Goal: Check status: Check status

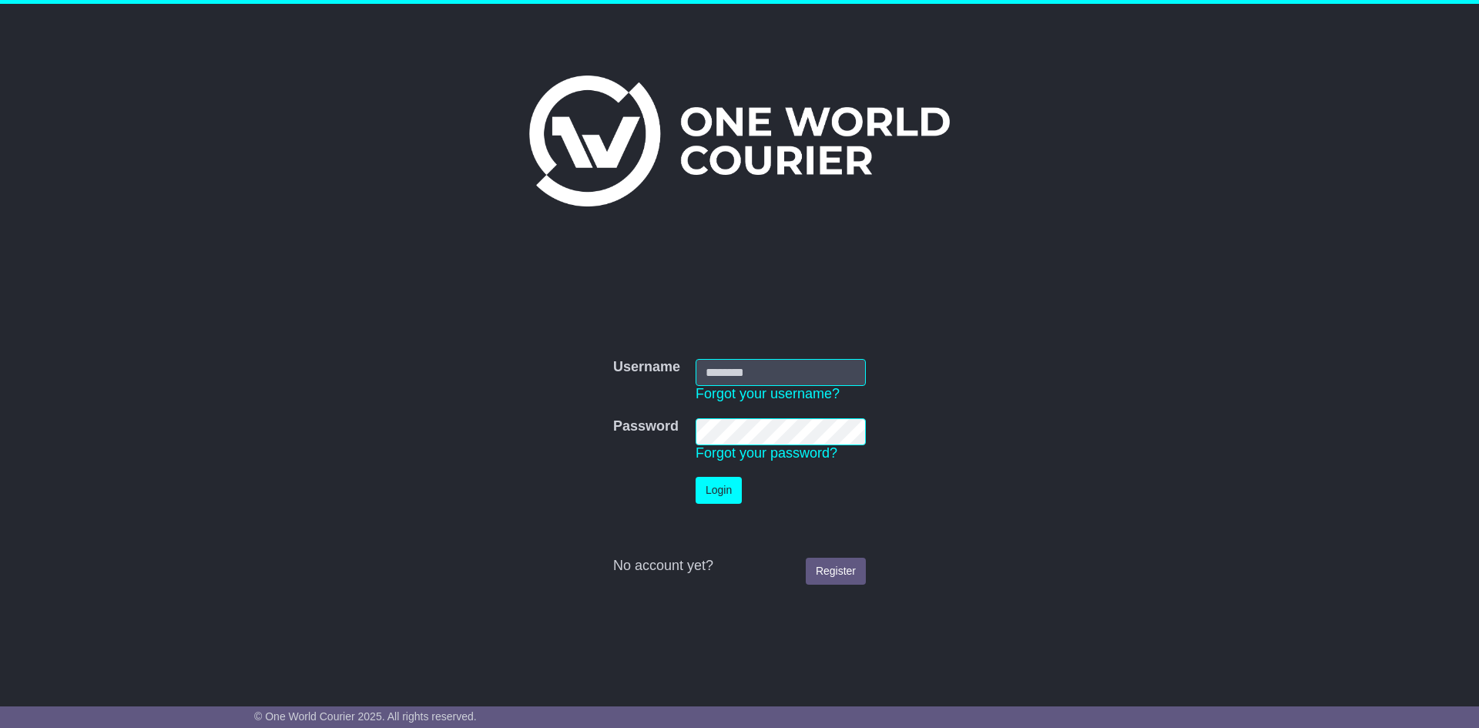
type input "**********"
click at [720, 487] on button "Login" at bounding box center [719, 490] width 46 height 27
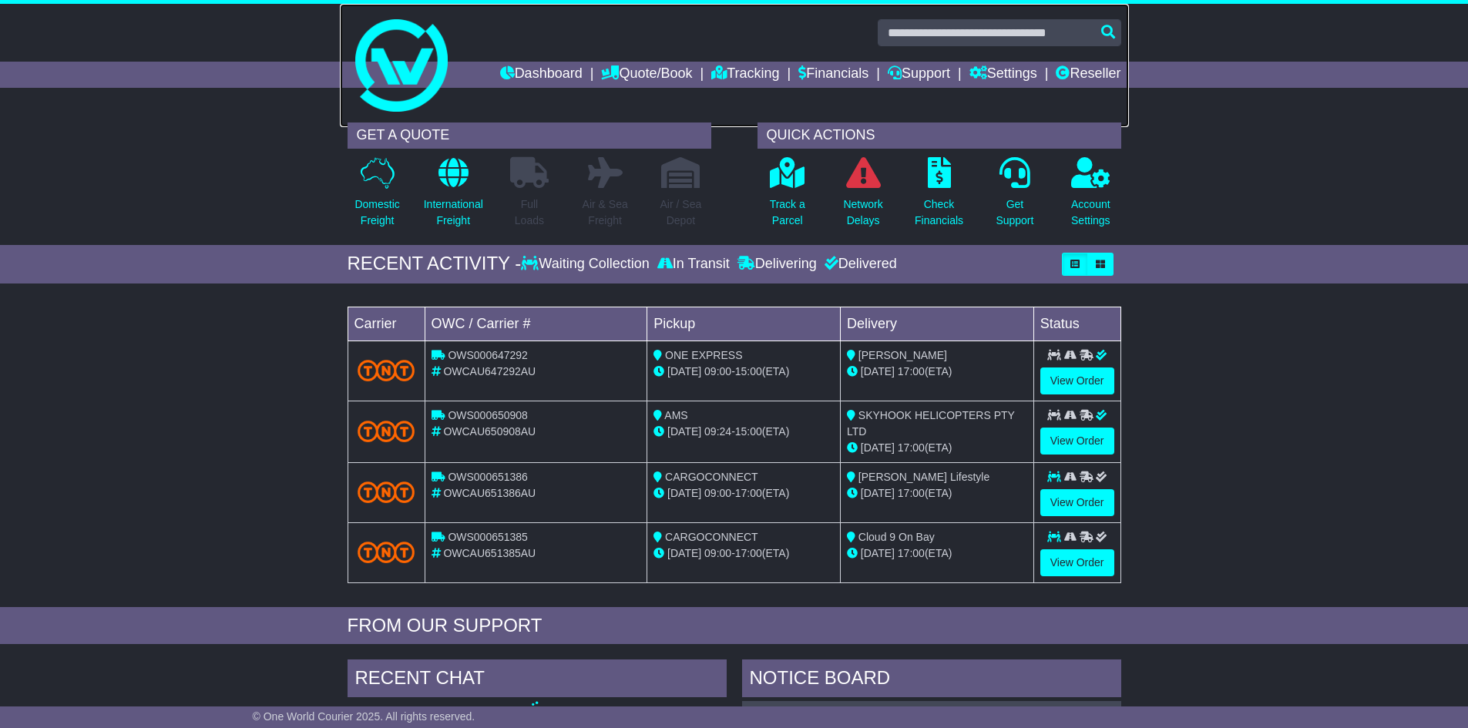
click at [728, 59] on link at bounding box center [734, 65] width 789 height 123
click at [719, 64] on link "Tracking" at bounding box center [745, 75] width 68 height 26
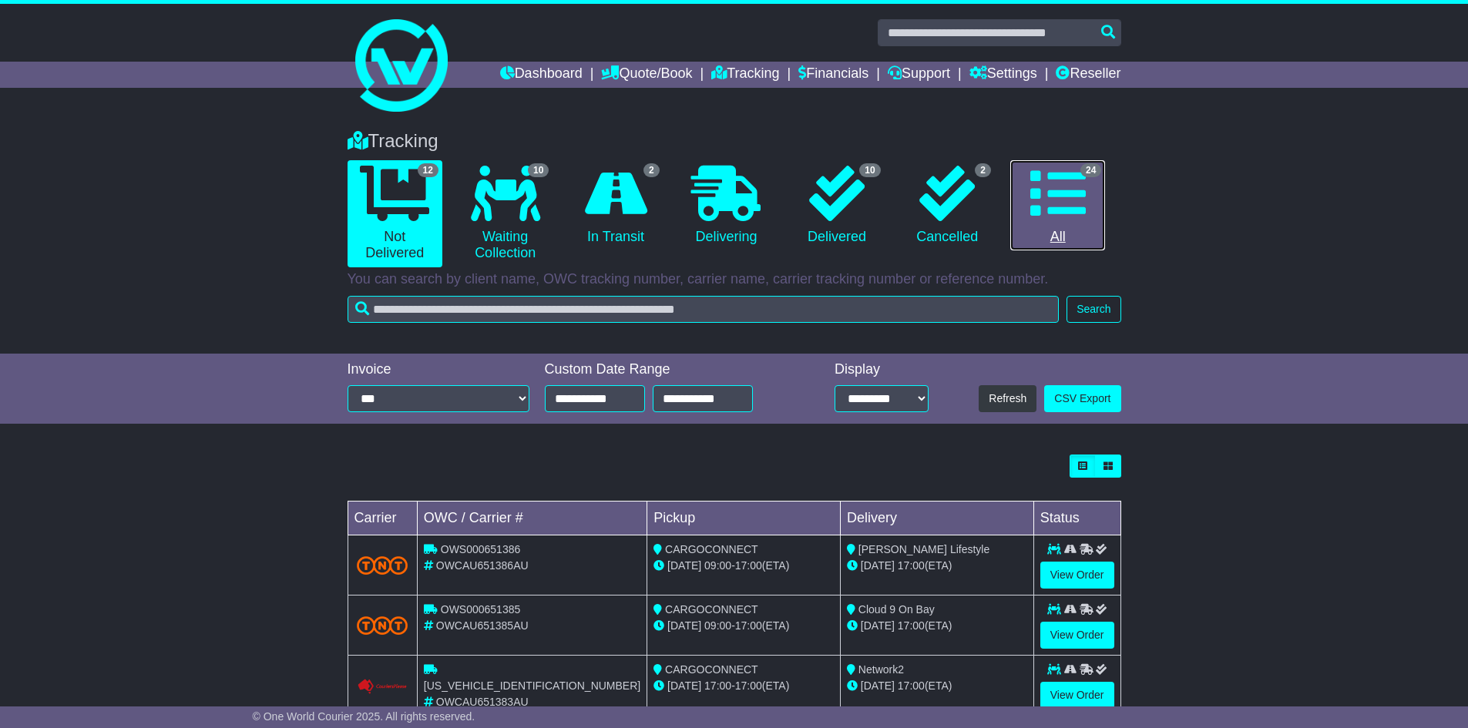
click at [1039, 225] on link "24 All" at bounding box center [1057, 205] width 95 height 91
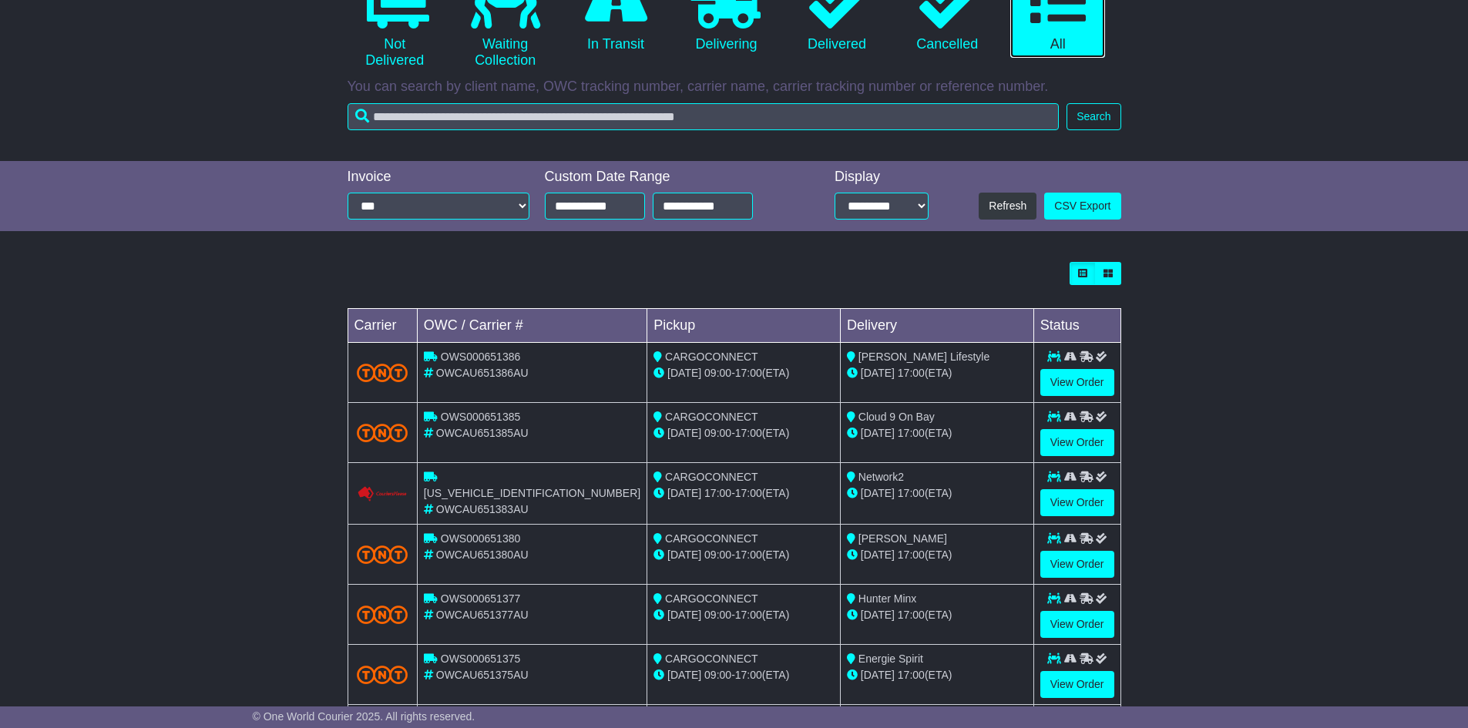
scroll to position [411, 0]
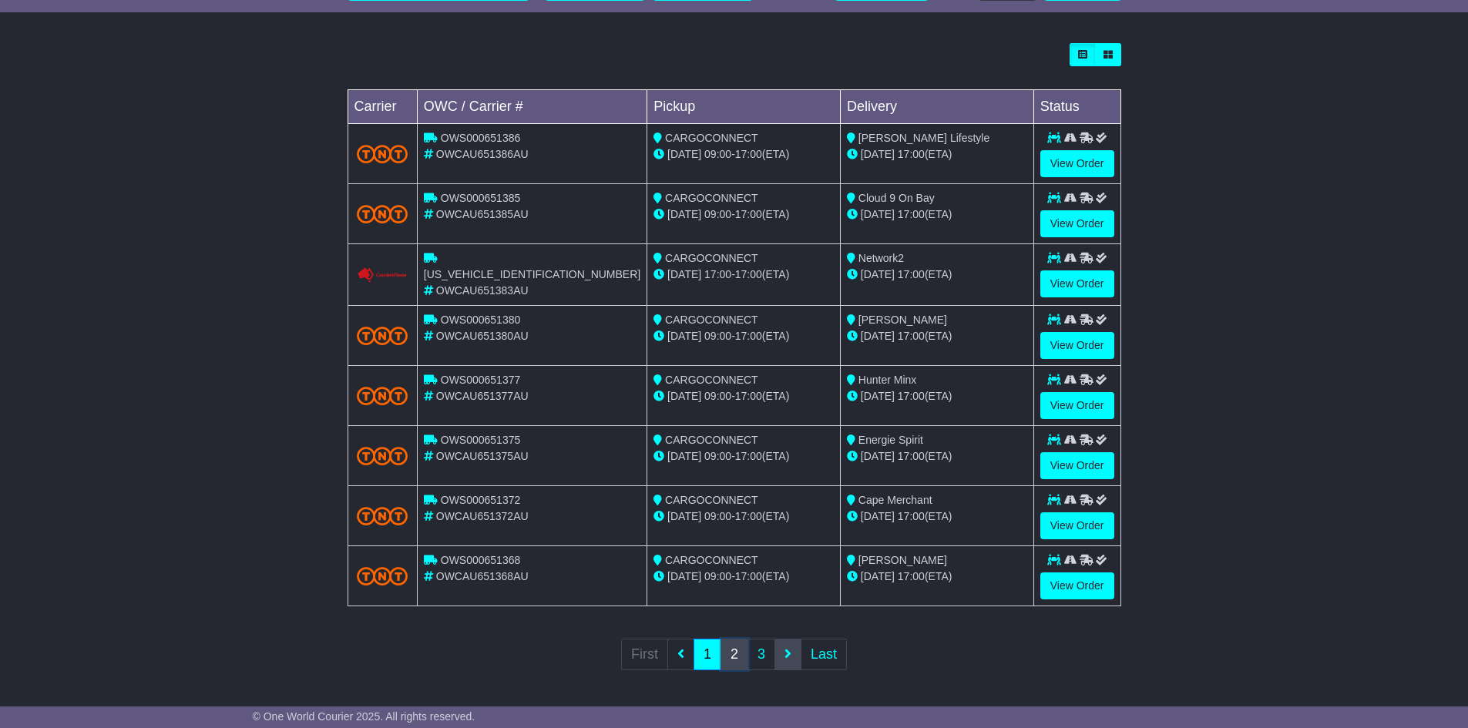
drag, startPoint x: 728, startPoint y: 660, endPoint x: 787, endPoint y: 653, distance: 59.8
click at [729, 662] on link "2" at bounding box center [734, 655] width 28 height 32
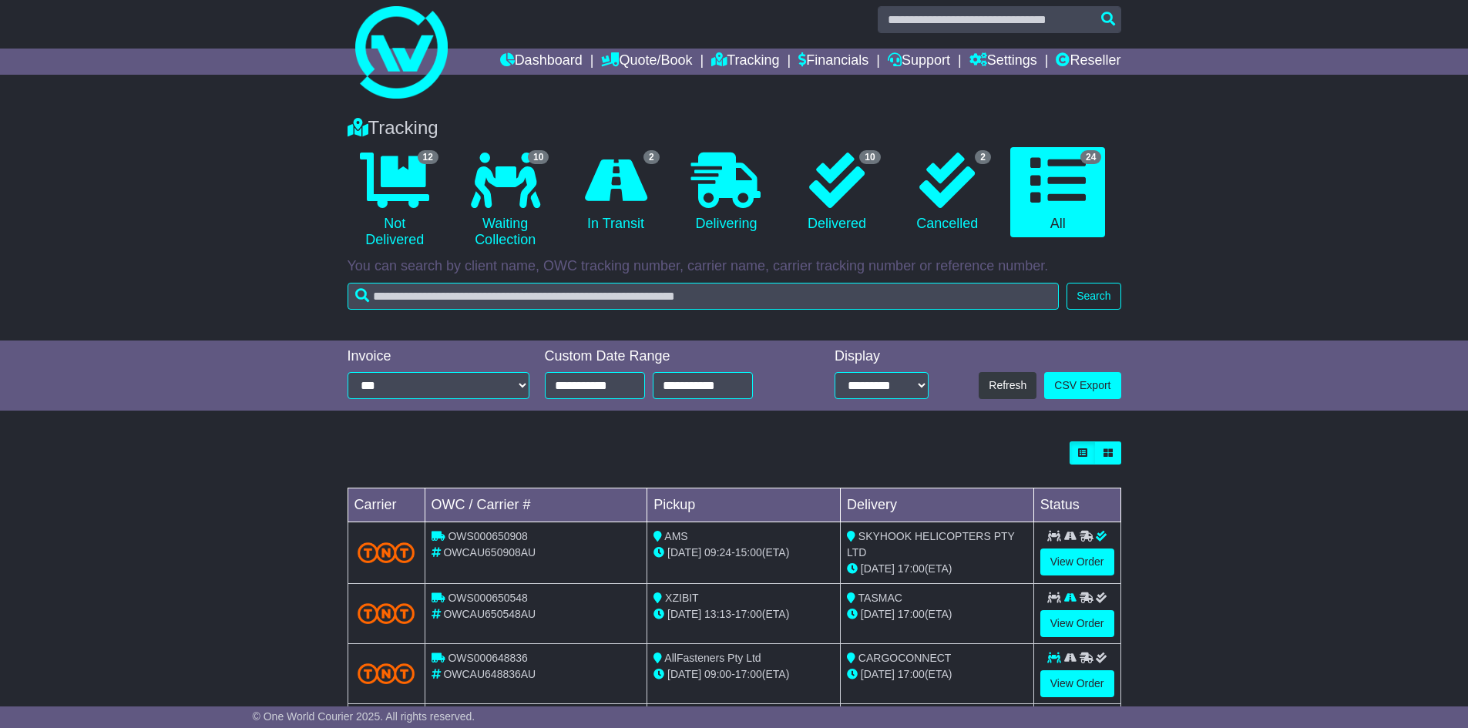
scroll to position [413, 0]
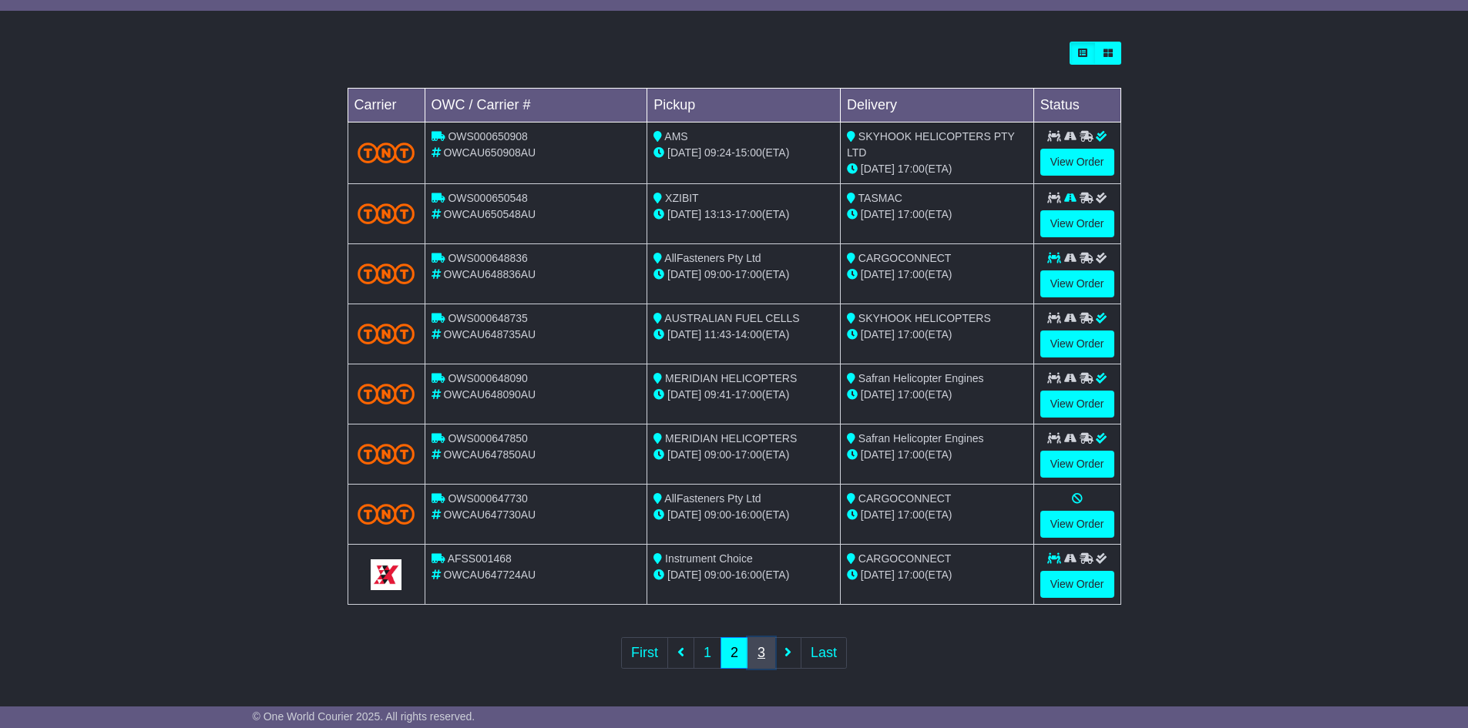
click at [757, 648] on link "3" at bounding box center [761, 653] width 28 height 32
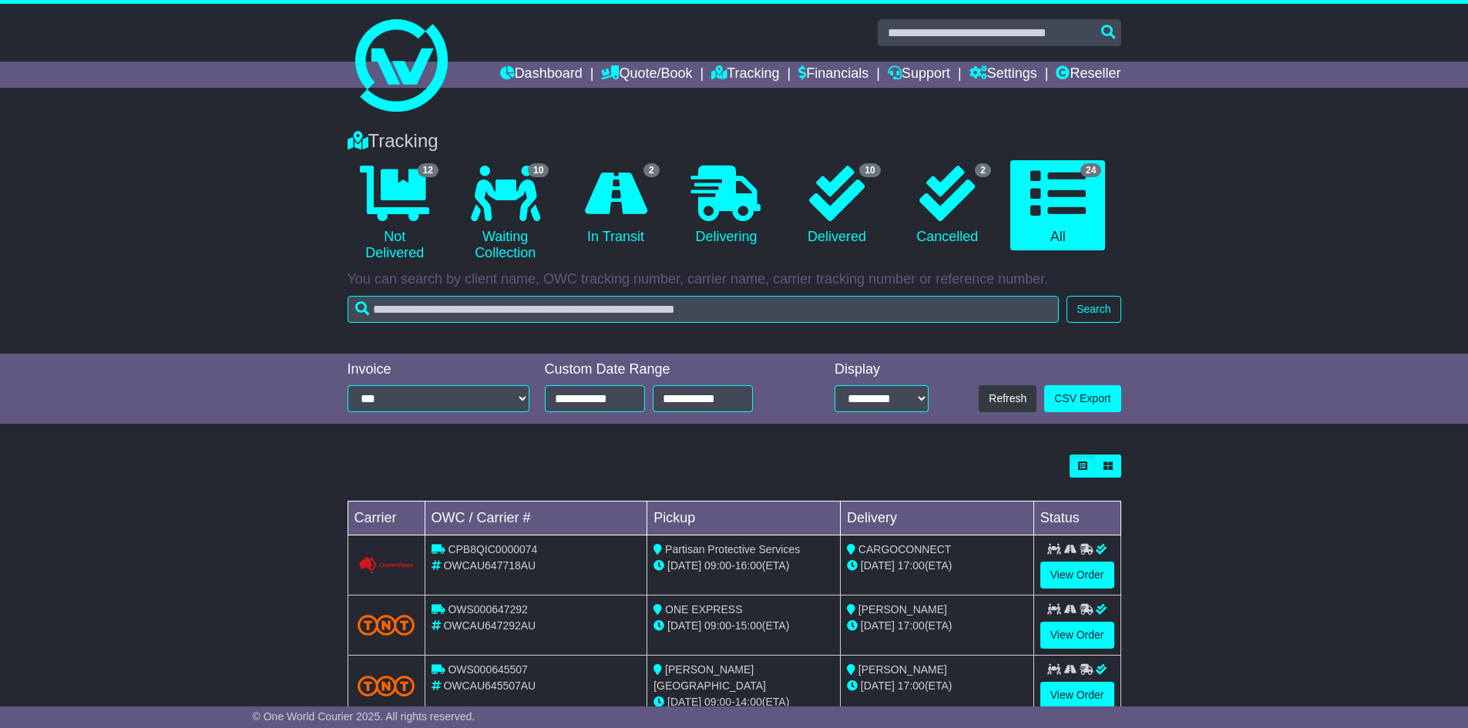
scroll to position [414, 0]
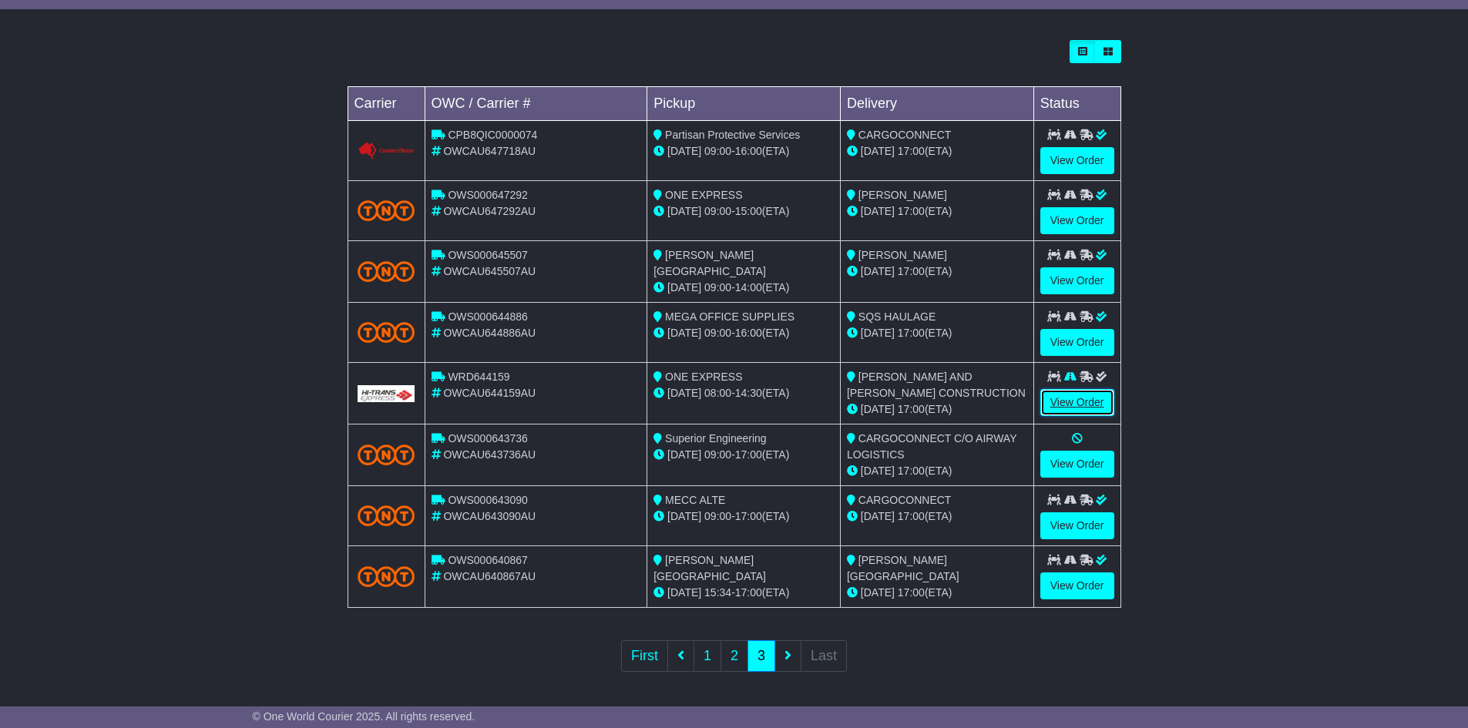
click at [1086, 395] on link "View Order" at bounding box center [1077, 402] width 74 height 27
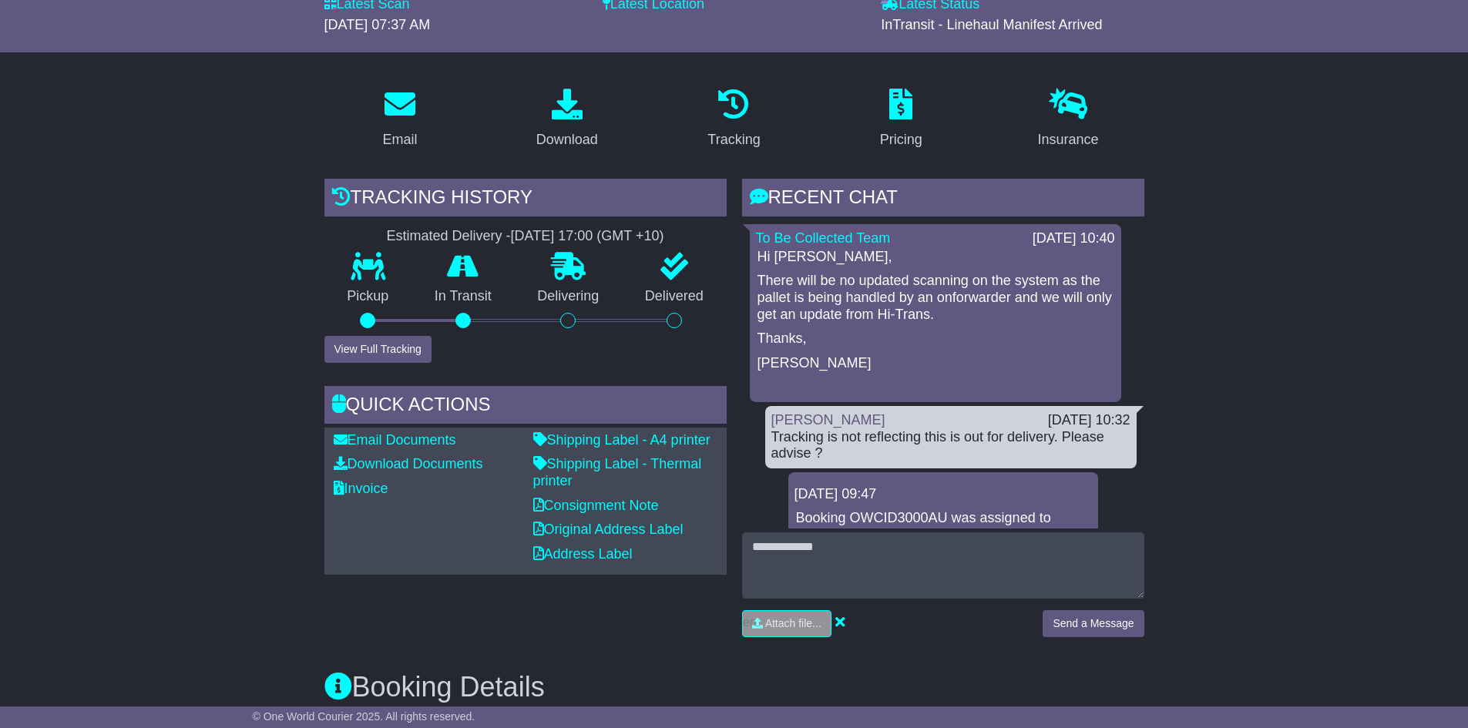
scroll to position [231, 0]
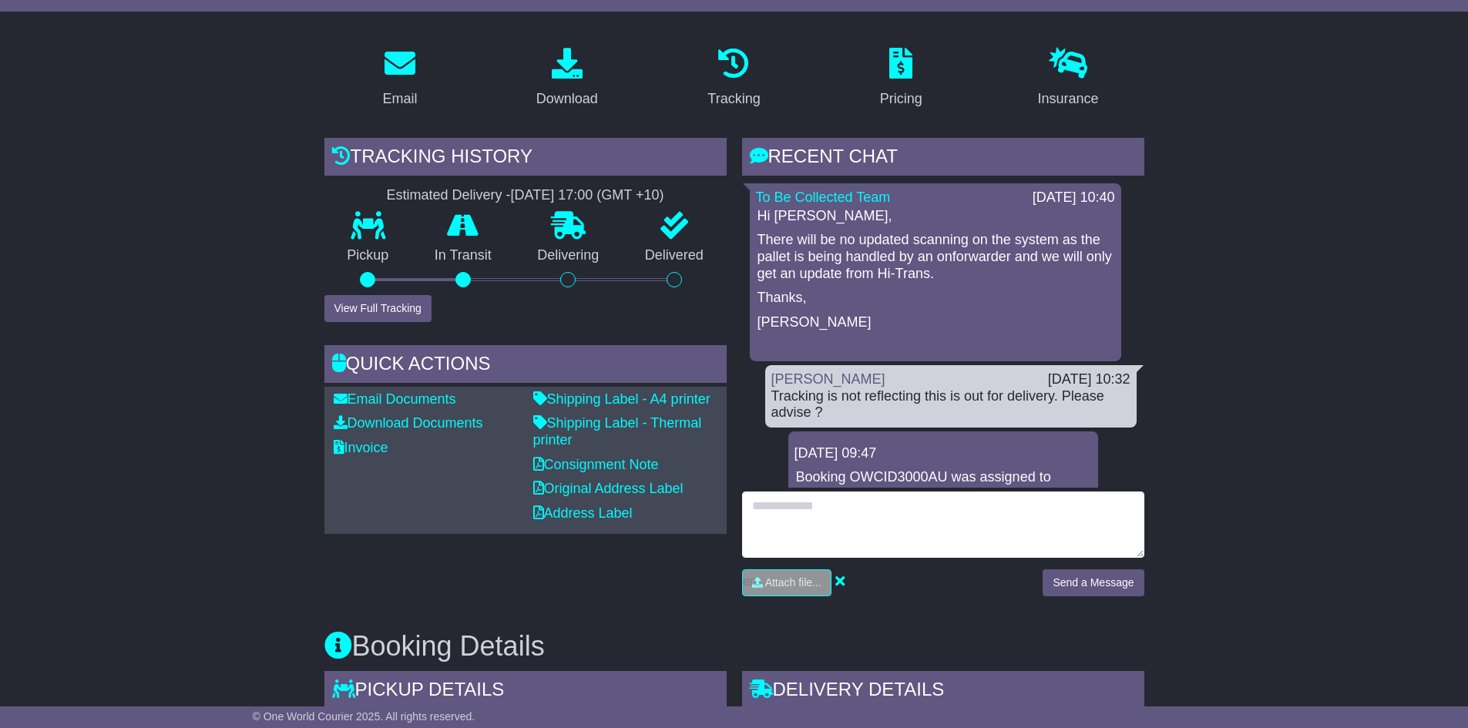
click at [958, 525] on textarea at bounding box center [943, 525] width 402 height 66
type textarea "**********"
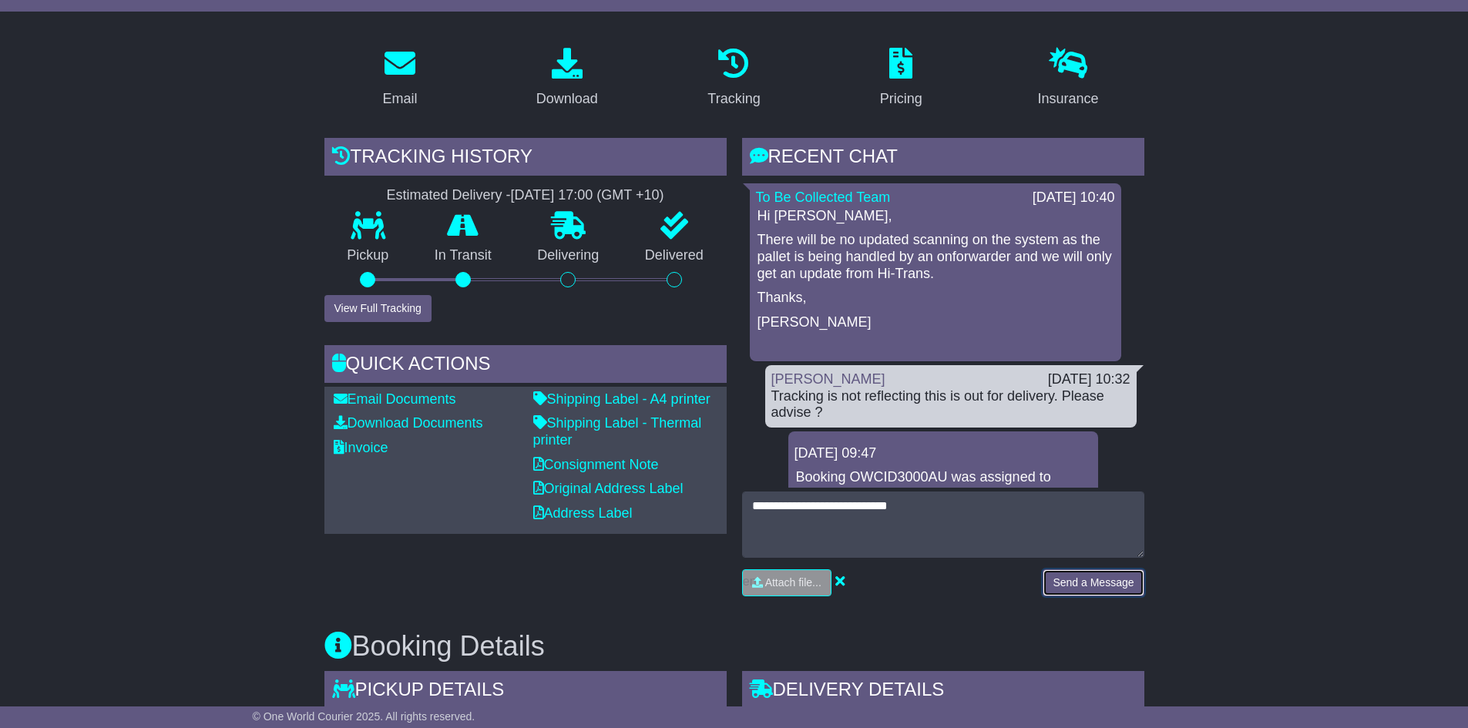
click at [1090, 583] on button "Send a Message" at bounding box center [1092, 582] width 101 height 27
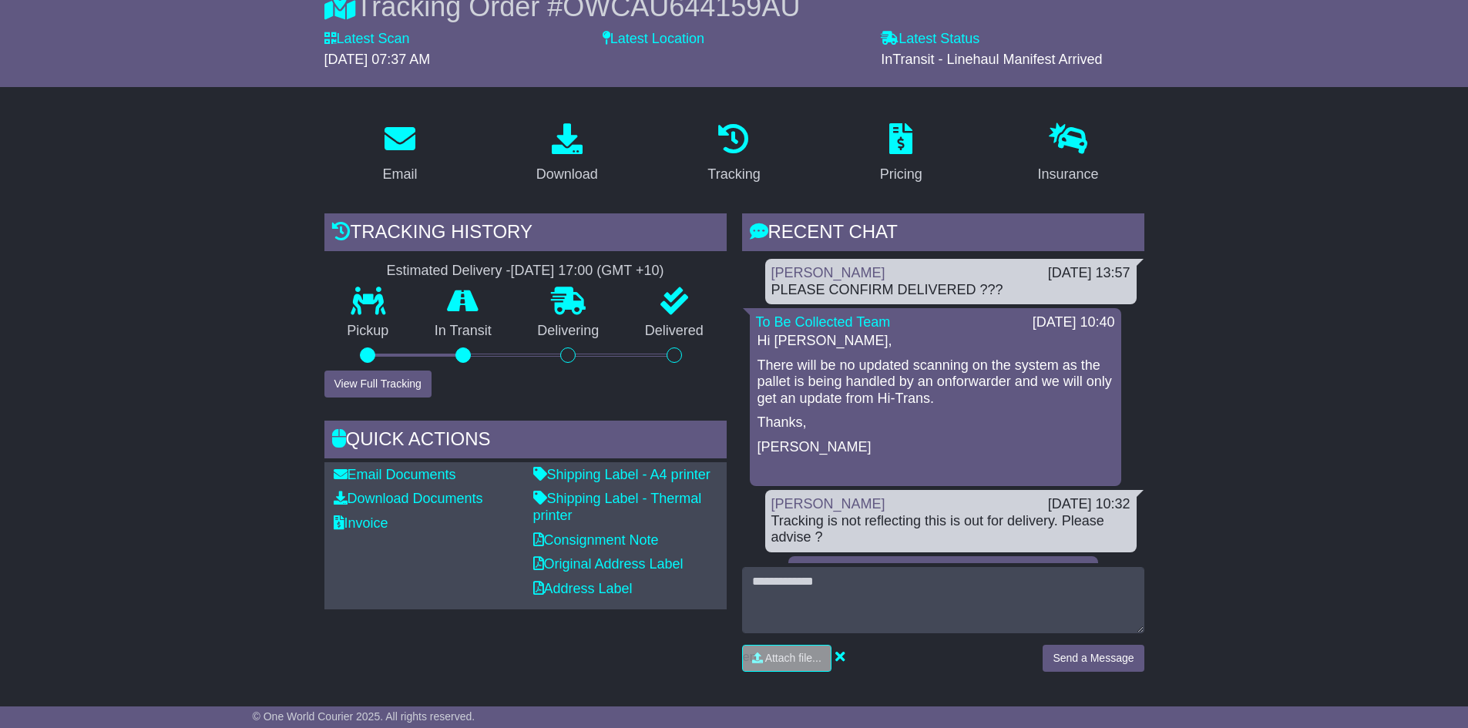
scroll to position [0, 0]
